Goal: Check status: Check status

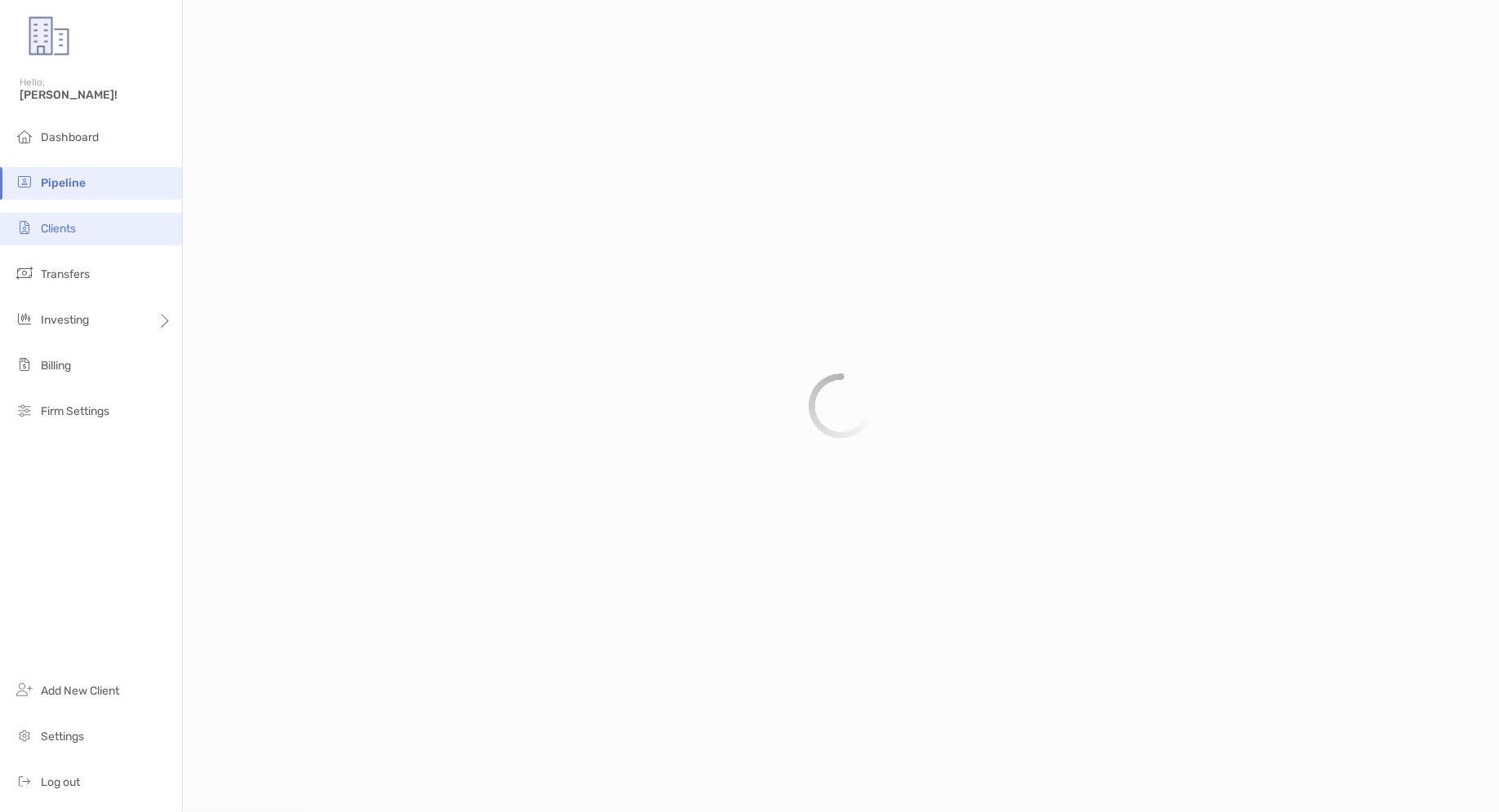
click at [129, 223] on li "Clients" at bounding box center [91, 228] width 182 height 32
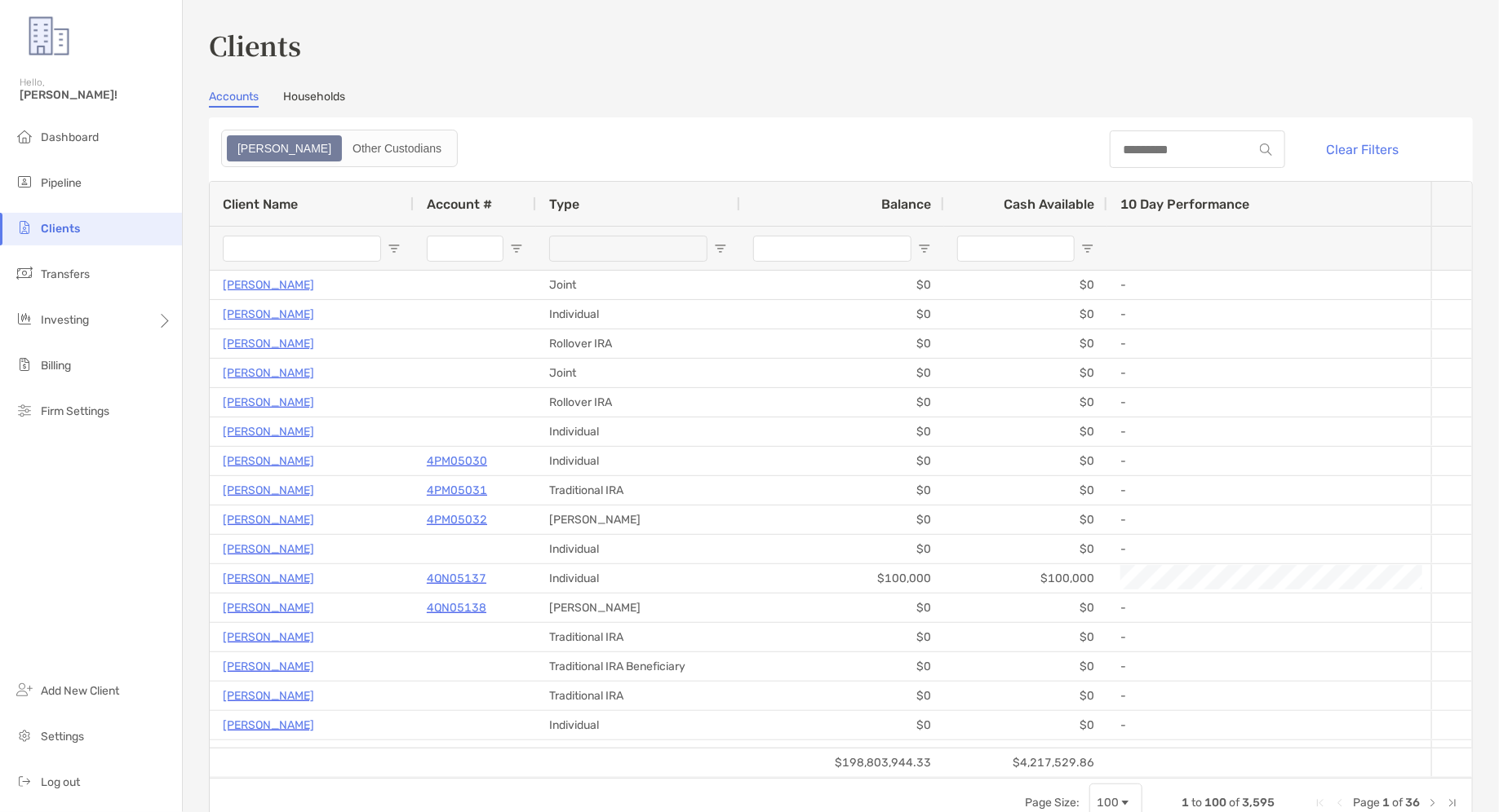
click at [341, 97] on link "Households" at bounding box center [313, 98] width 62 height 18
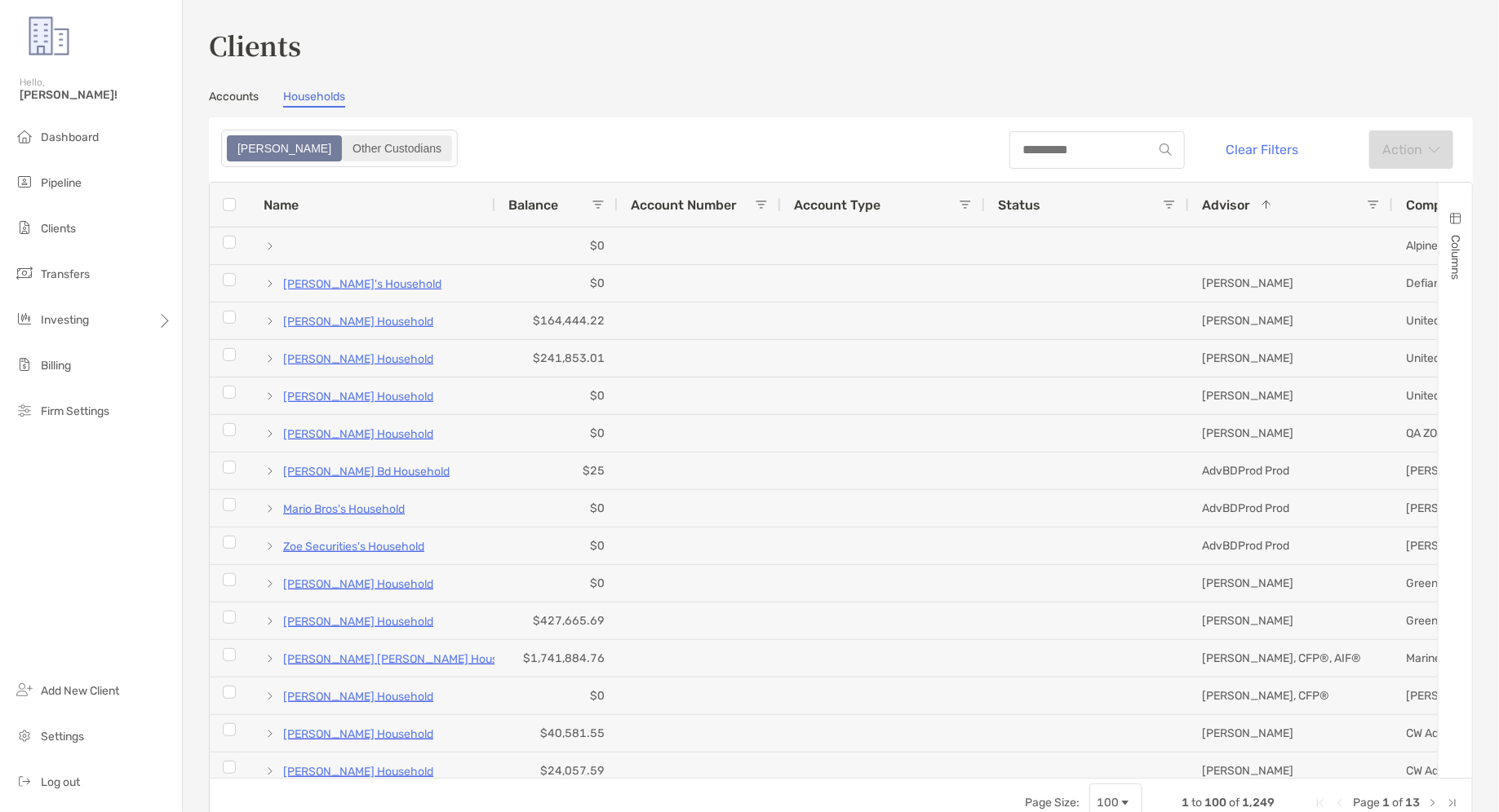
click at [372, 148] on div "Other Custodians" at bounding box center [397, 148] width 107 height 23
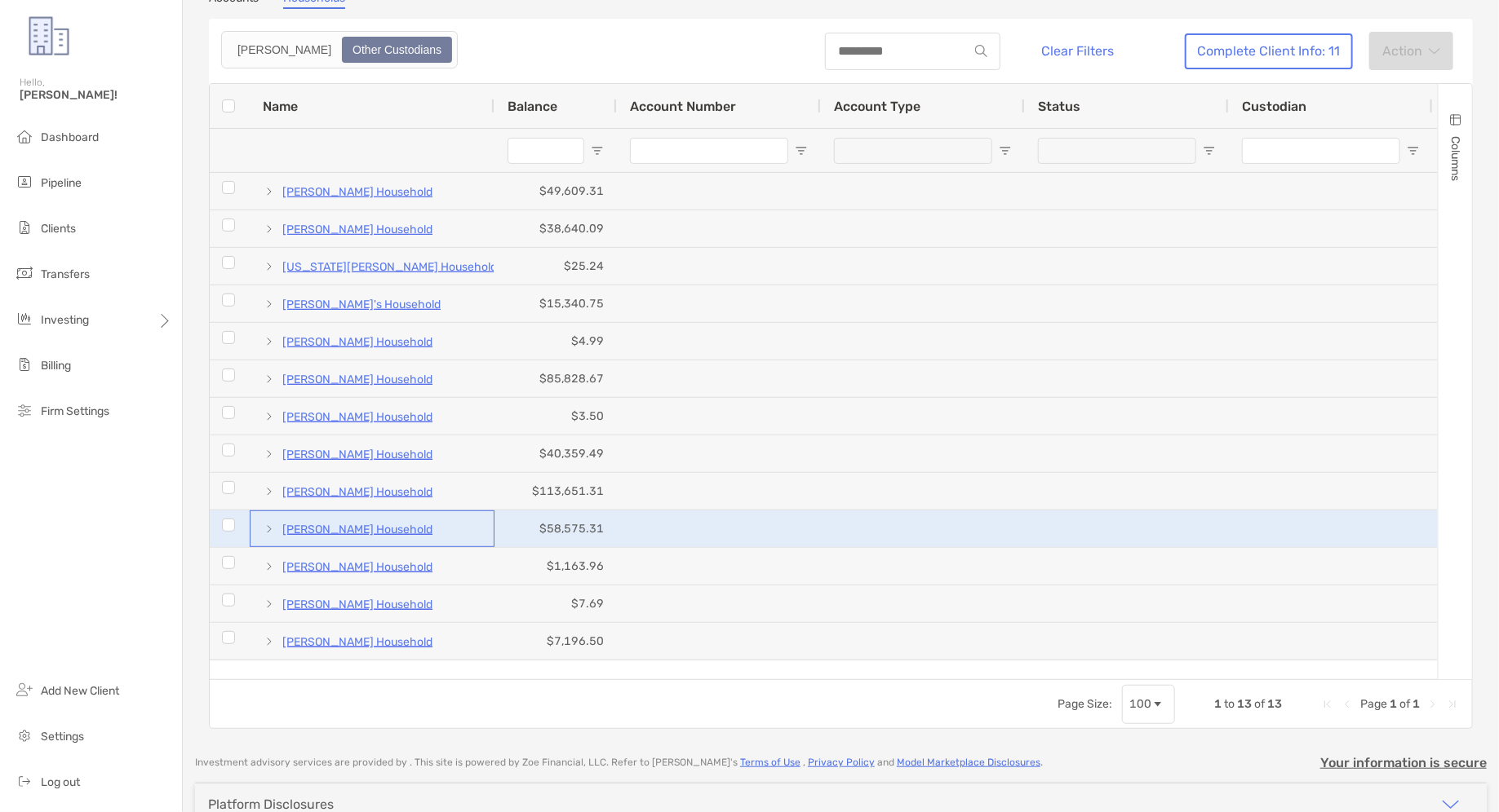
click at [265, 527] on span at bounding box center [269, 529] width 13 height 13
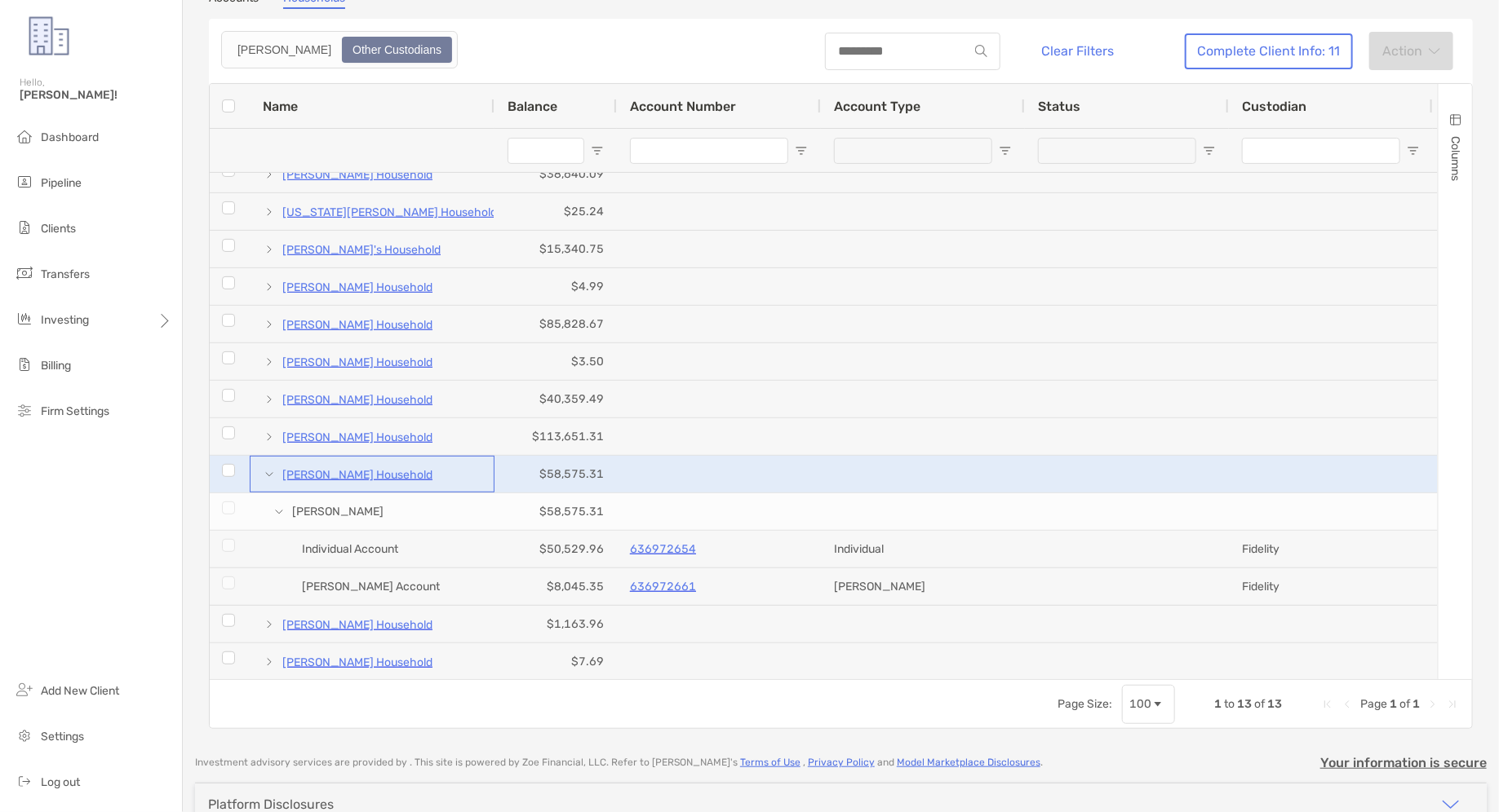
click at [372, 478] on p "[PERSON_NAME] Household" at bounding box center [357, 475] width 150 height 20
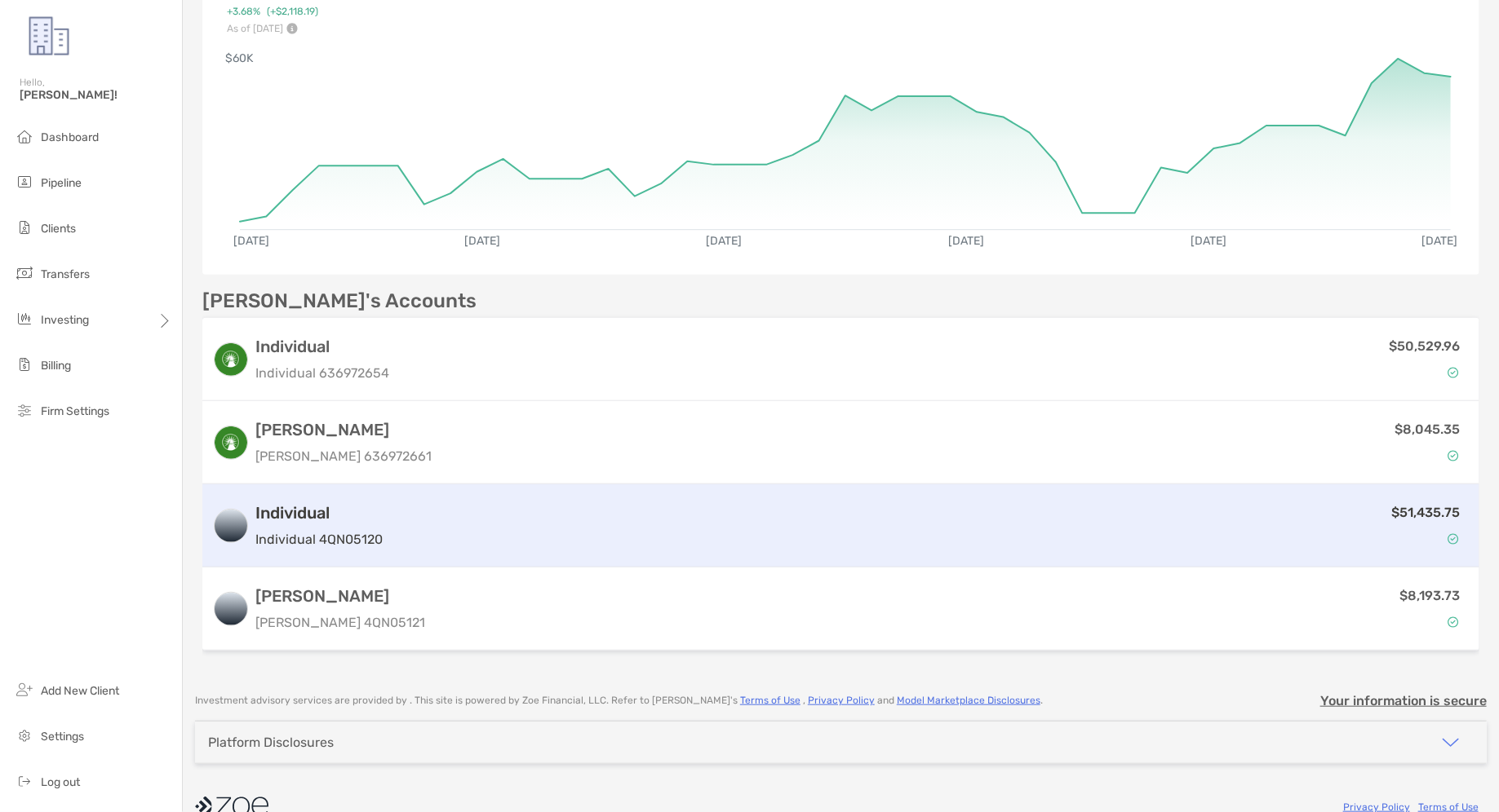
click at [574, 551] on div "Individual Individual 4QN05120 $51,435.75" at bounding box center [841, 526] width 1277 height 83
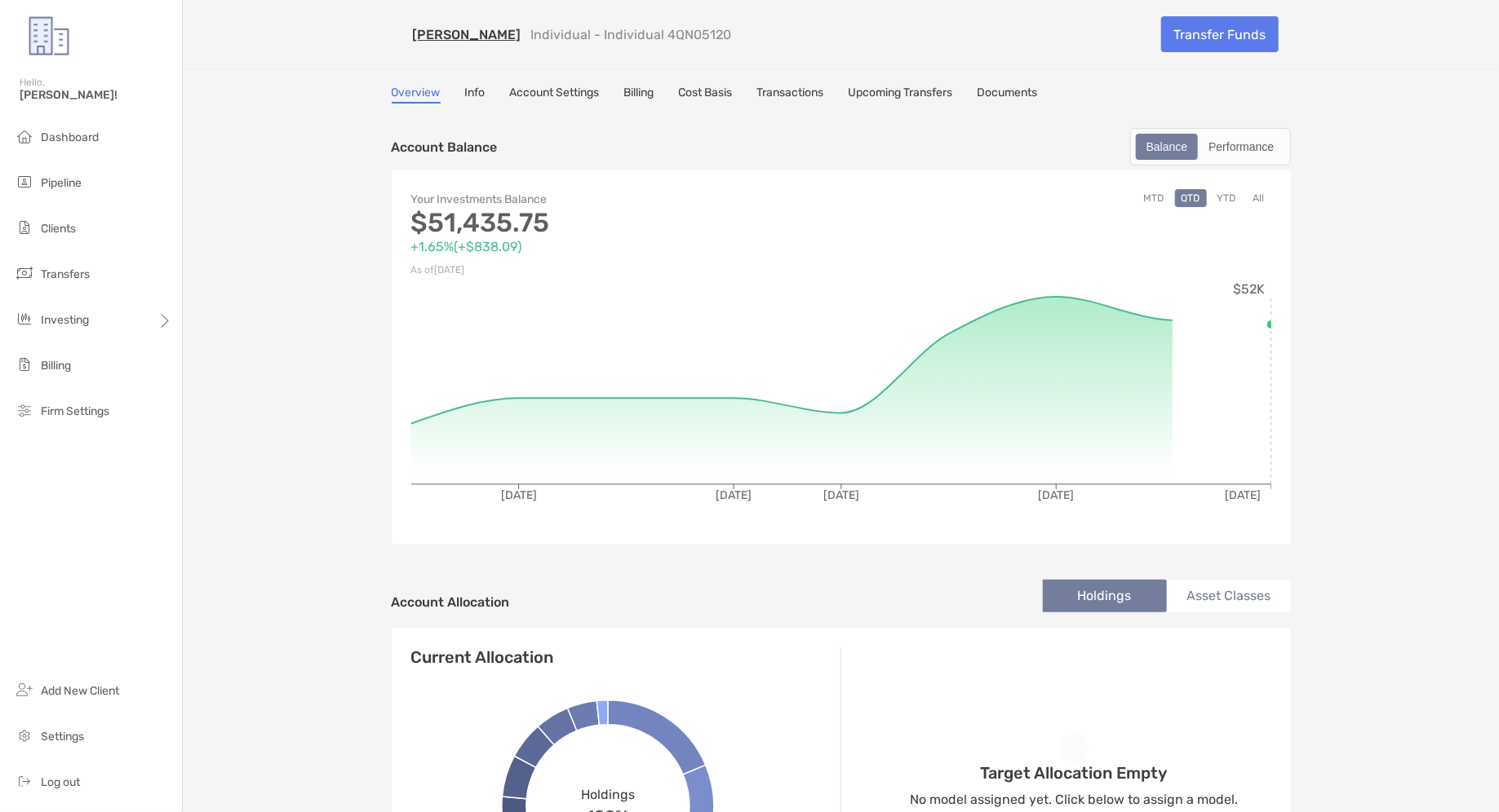
click at [798, 94] on link "Transactions" at bounding box center [790, 94] width 67 height 18
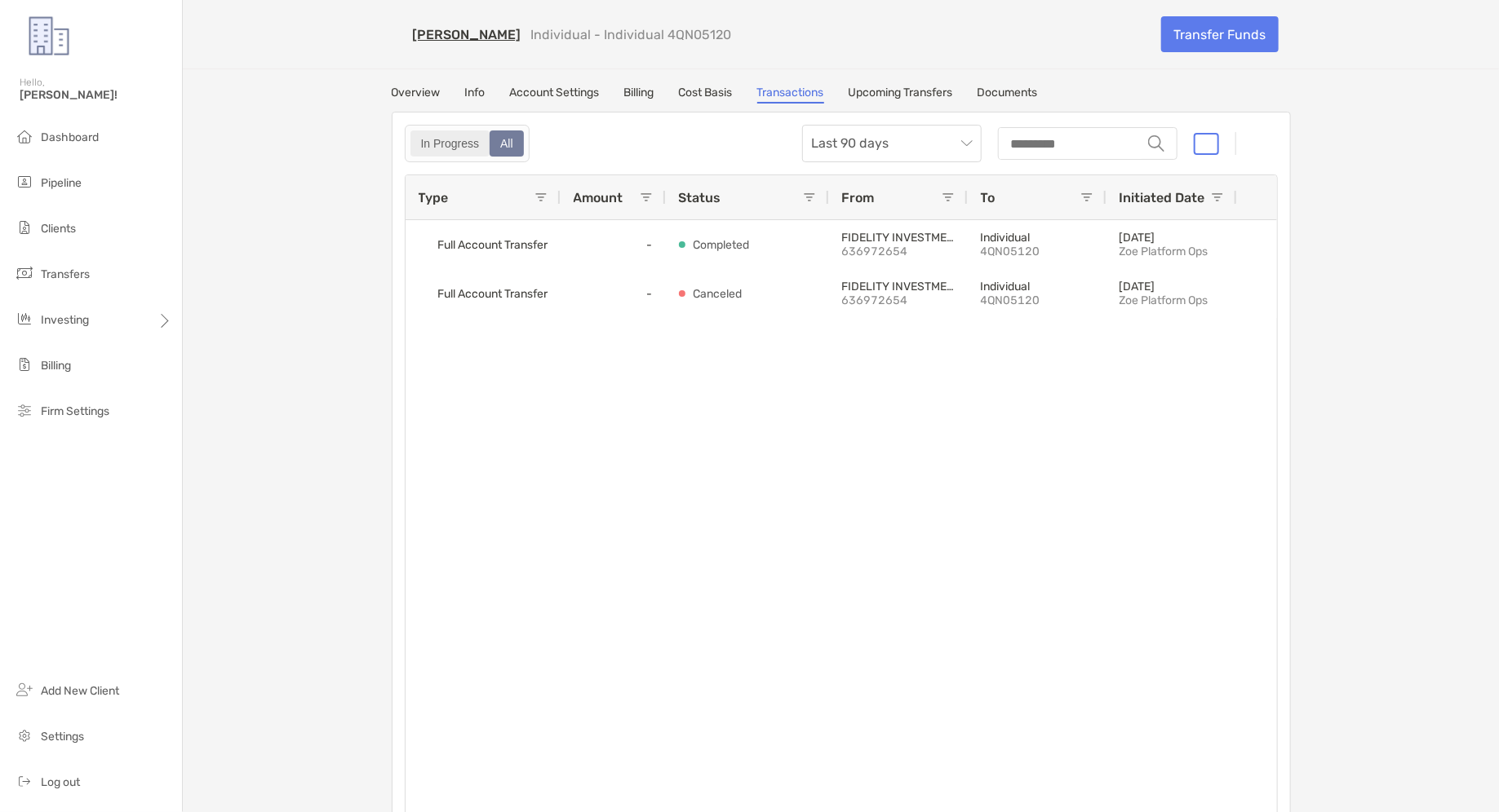
click at [469, 143] on div "In Progress" at bounding box center [450, 143] width 77 height 23
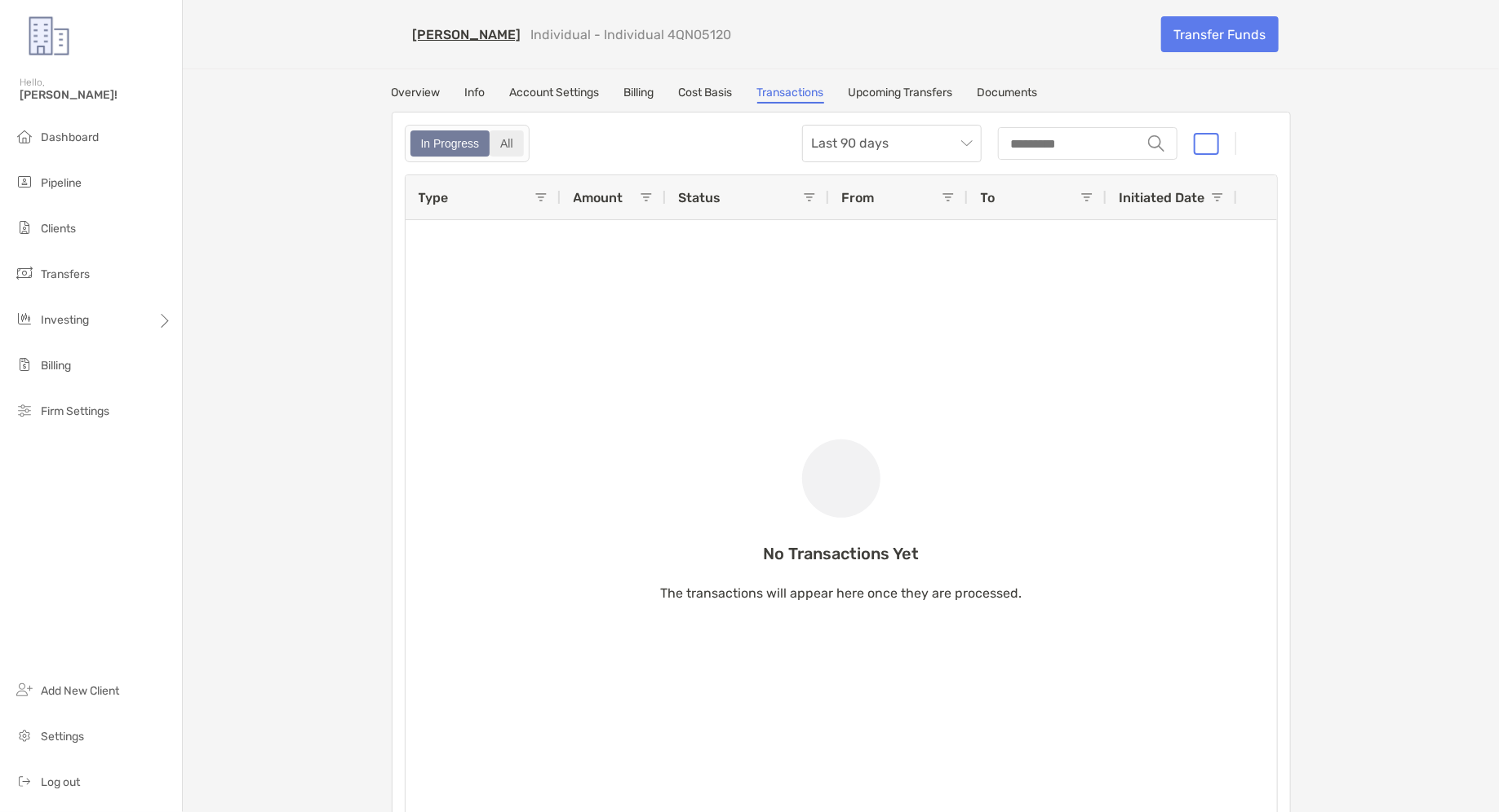
click at [519, 151] on div "All" at bounding box center [506, 143] width 31 height 23
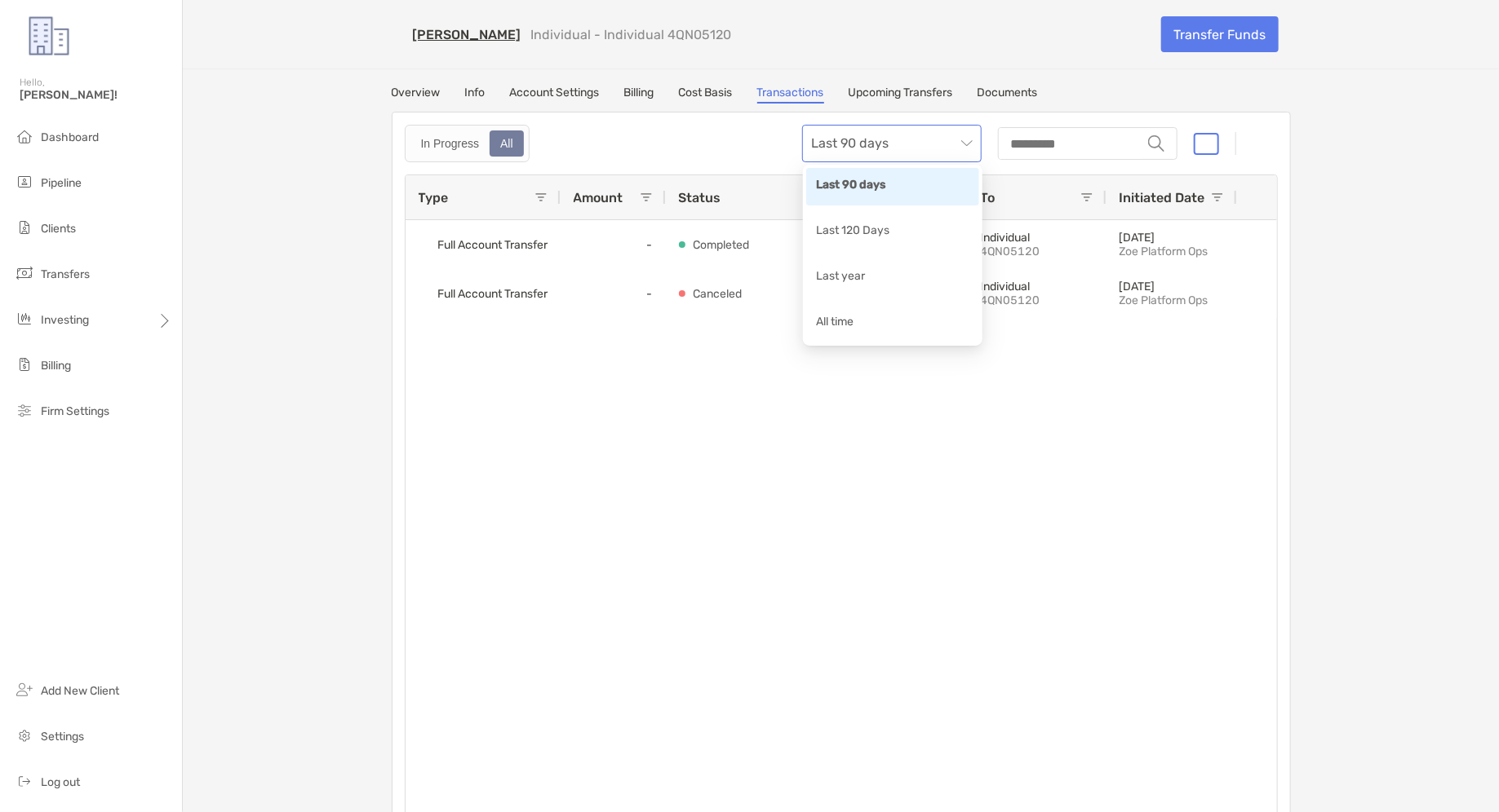
click at [933, 148] on span "Last 90 days" at bounding box center [891, 143] width 160 height 36
click at [894, 225] on div "Last 120 Days" at bounding box center [893, 232] width 153 height 20
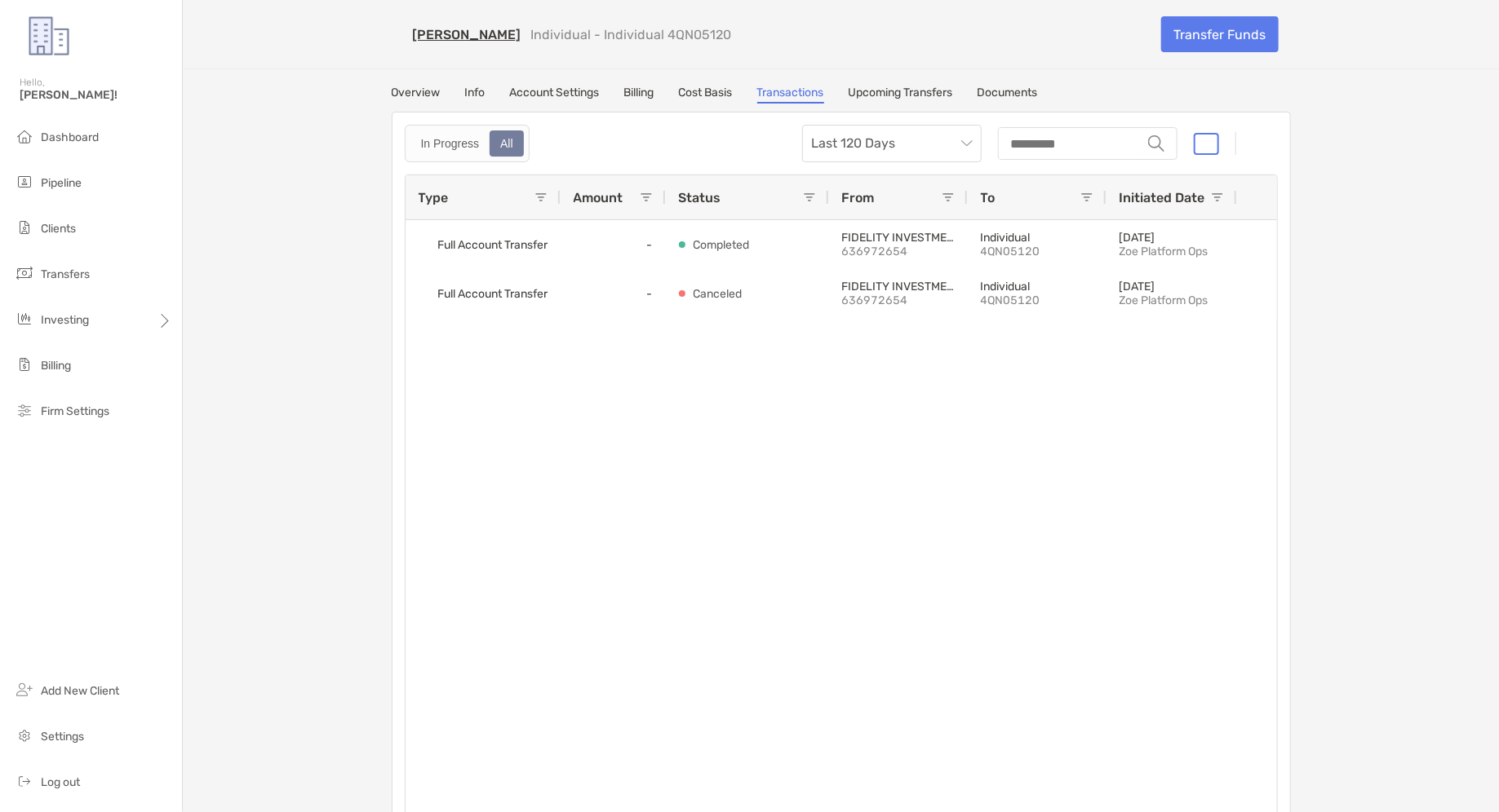
click at [433, 95] on link "Overview" at bounding box center [416, 94] width 49 height 18
